Goal: Task Accomplishment & Management: Manage account settings

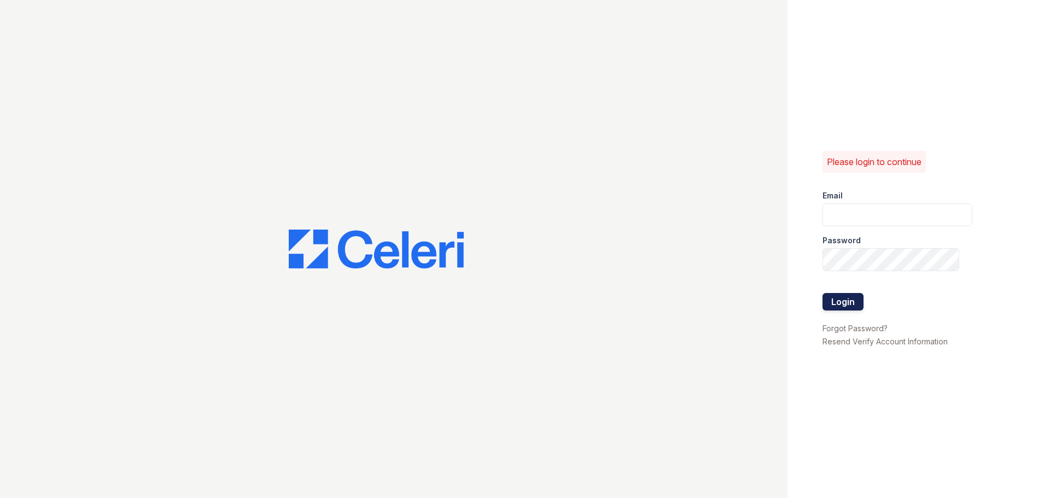
type input "[EMAIL_ADDRESS][DOMAIN_NAME]"
click at [834, 302] on button "Login" at bounding box center [843, 302] width 41 height 18
